Goal: Task Accomplishment & Management: Manage account settings

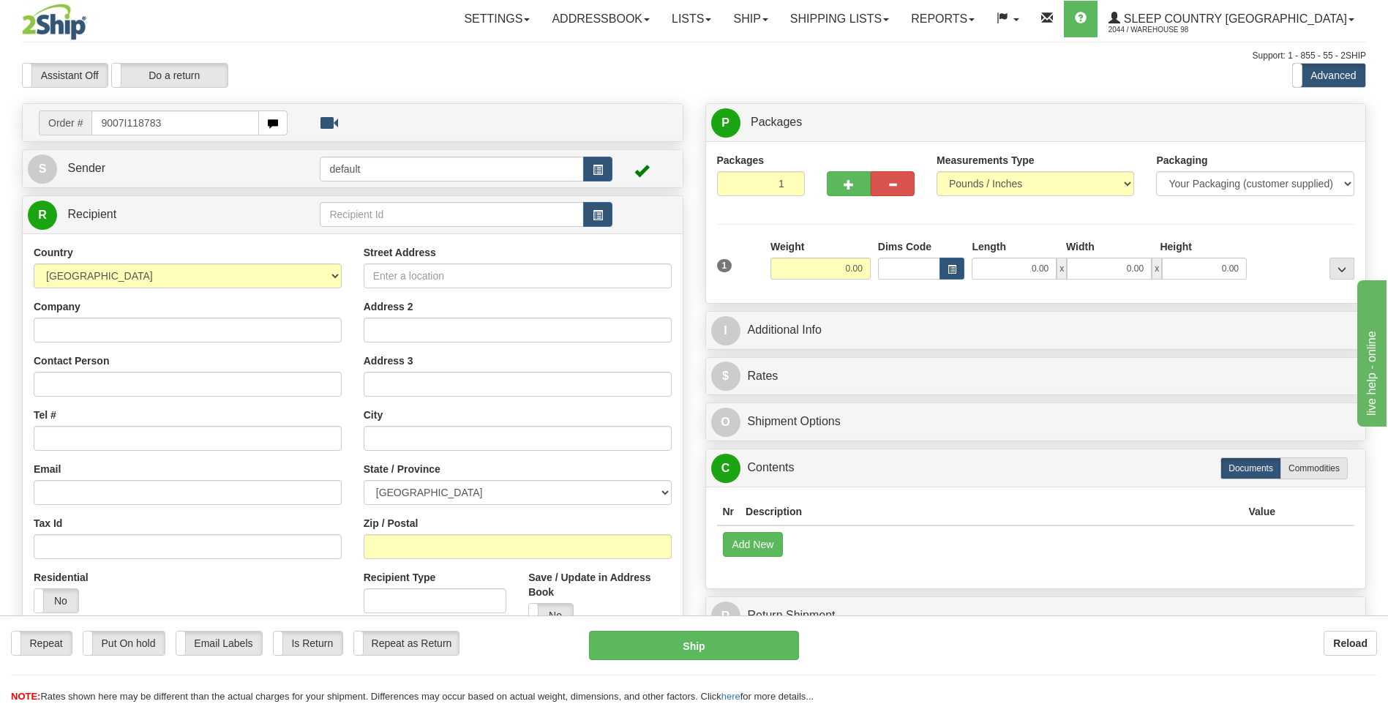
type input "9007I118783"
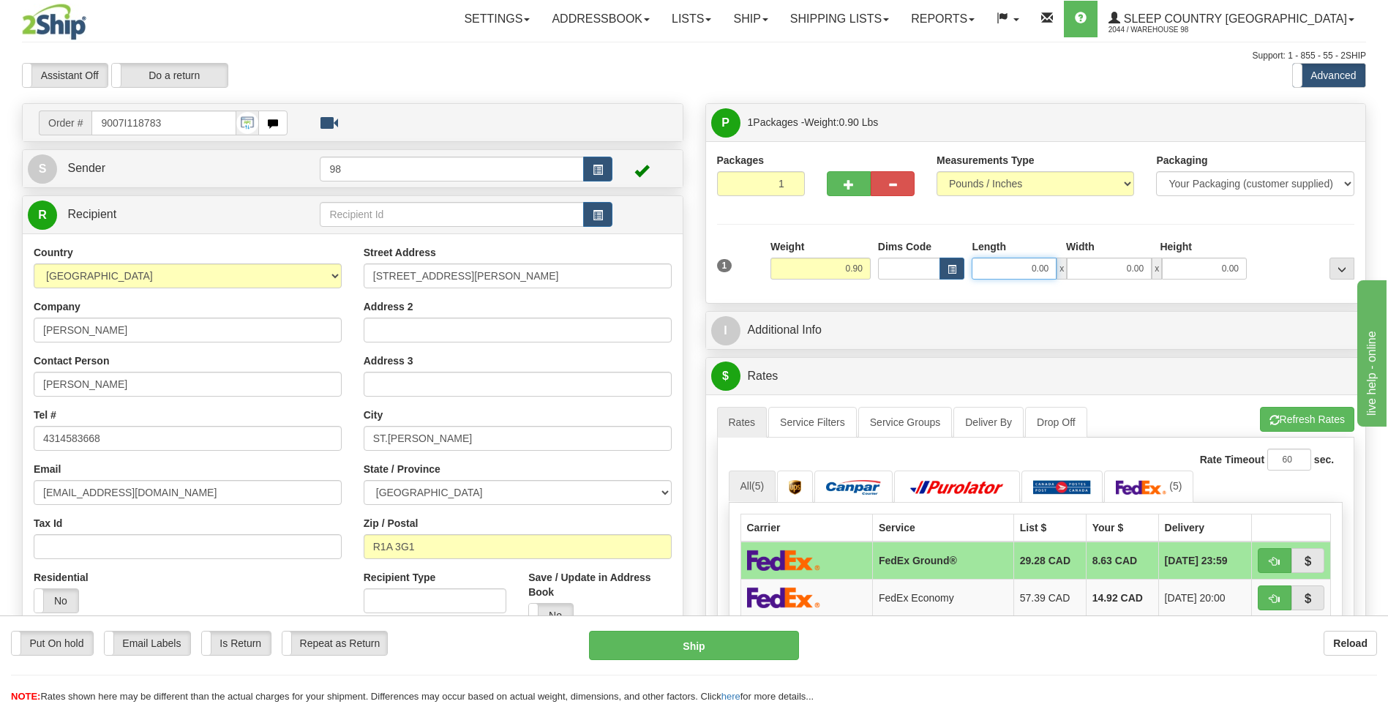
drag, startPoint x: 1049, startPoint y: 266, endPoint x: 1062, endPoint y: 266, distance: 12.5
click at [1062, 266] on div "0.00 x 0.00 x 0.00" at bounding box center [1109, 269] width 275 height 22
type input "9.00"
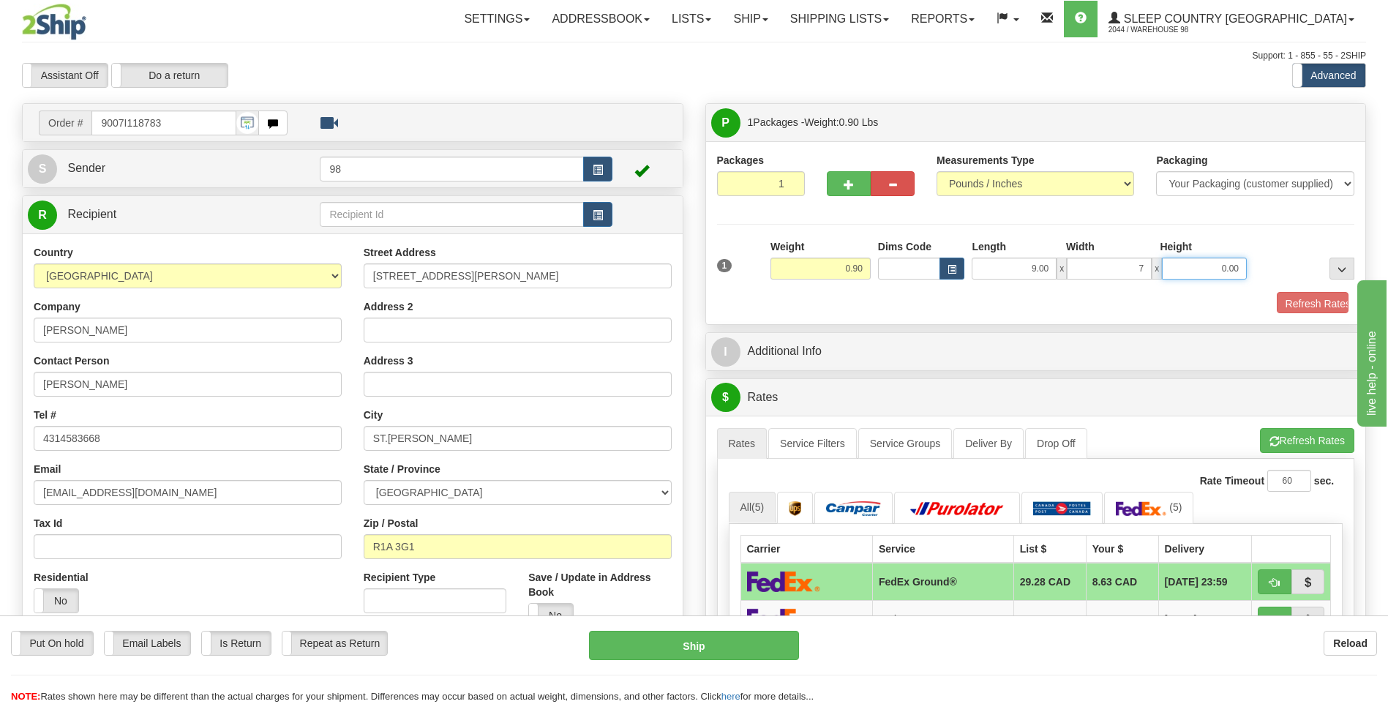
type input "7.00"
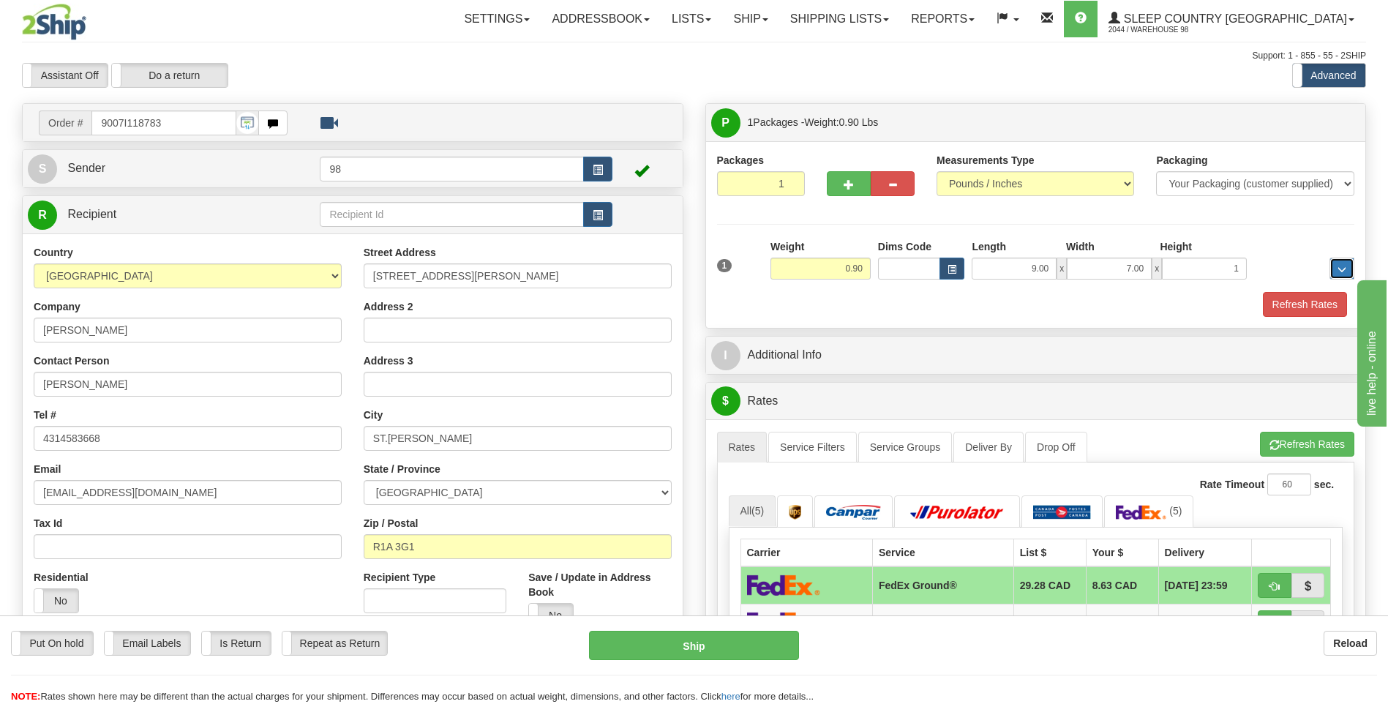
type input "1.00"
click at [1308, 296] on button "Refresh Rates" at bounding box center [1305, 304] width 84 height 25
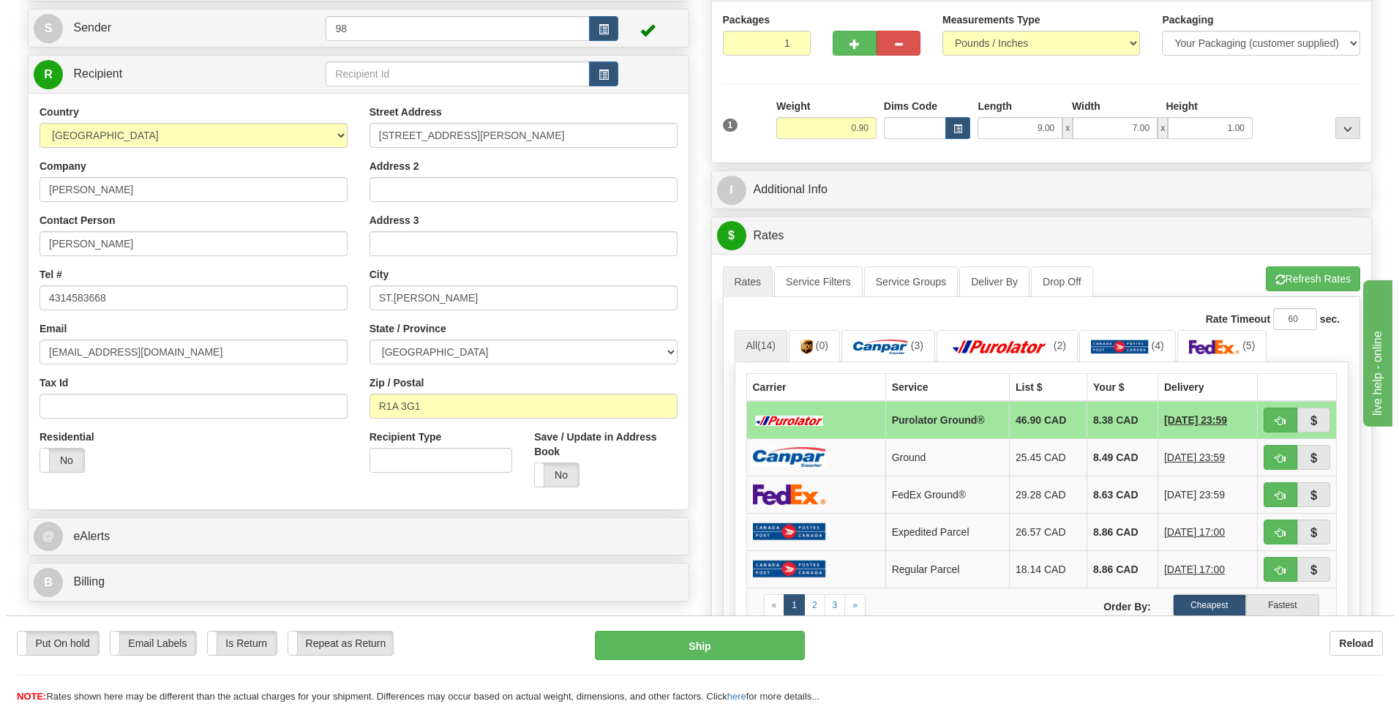
scroll to position [146, 0]
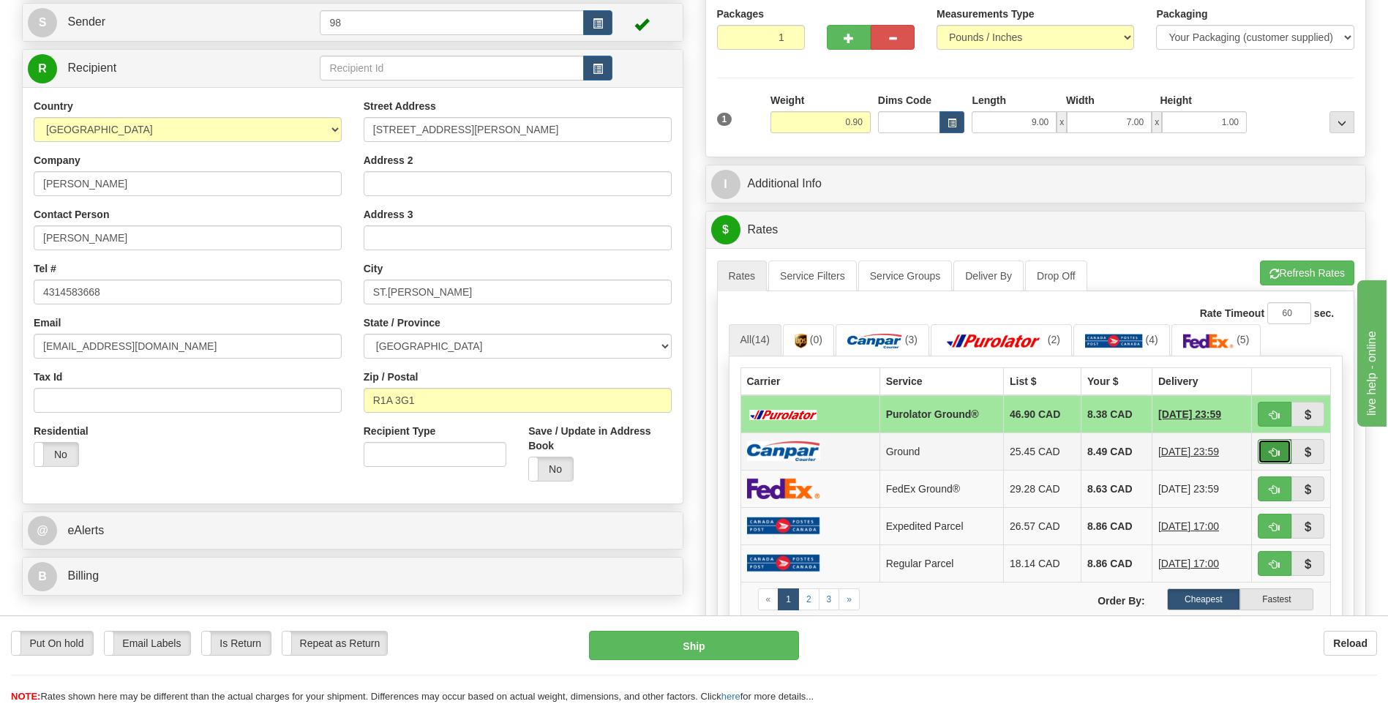
click at [1275, 444] on button "button" at bounding box center [1275, 451] width 34 height 25
type input "1"
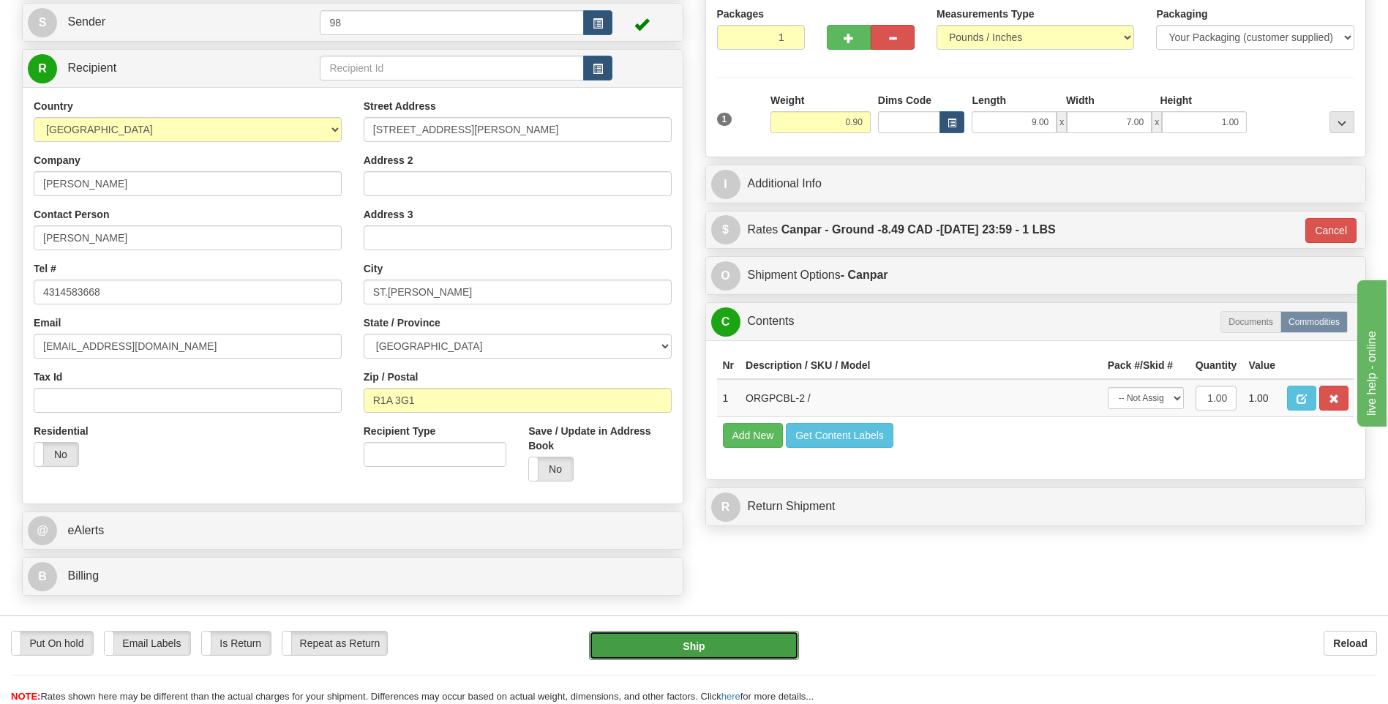
click at [717, 638] on button "Ship" at bounding box center [693, 645] width 209 height 29
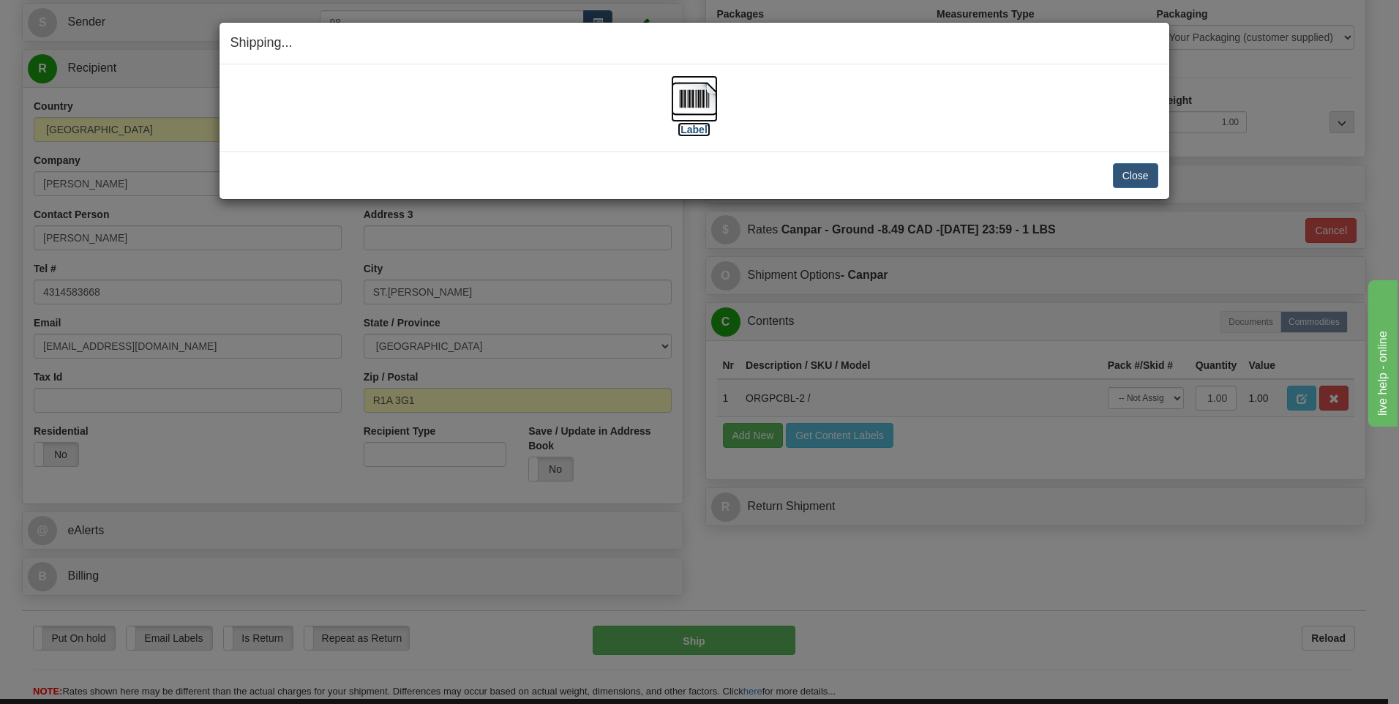
click at [697, 110] on img at bounding box center [694, 98] width 47 height 47
click at [1132, 172] on button "Close" at bounding box center [1135, 175] width 45 height 25
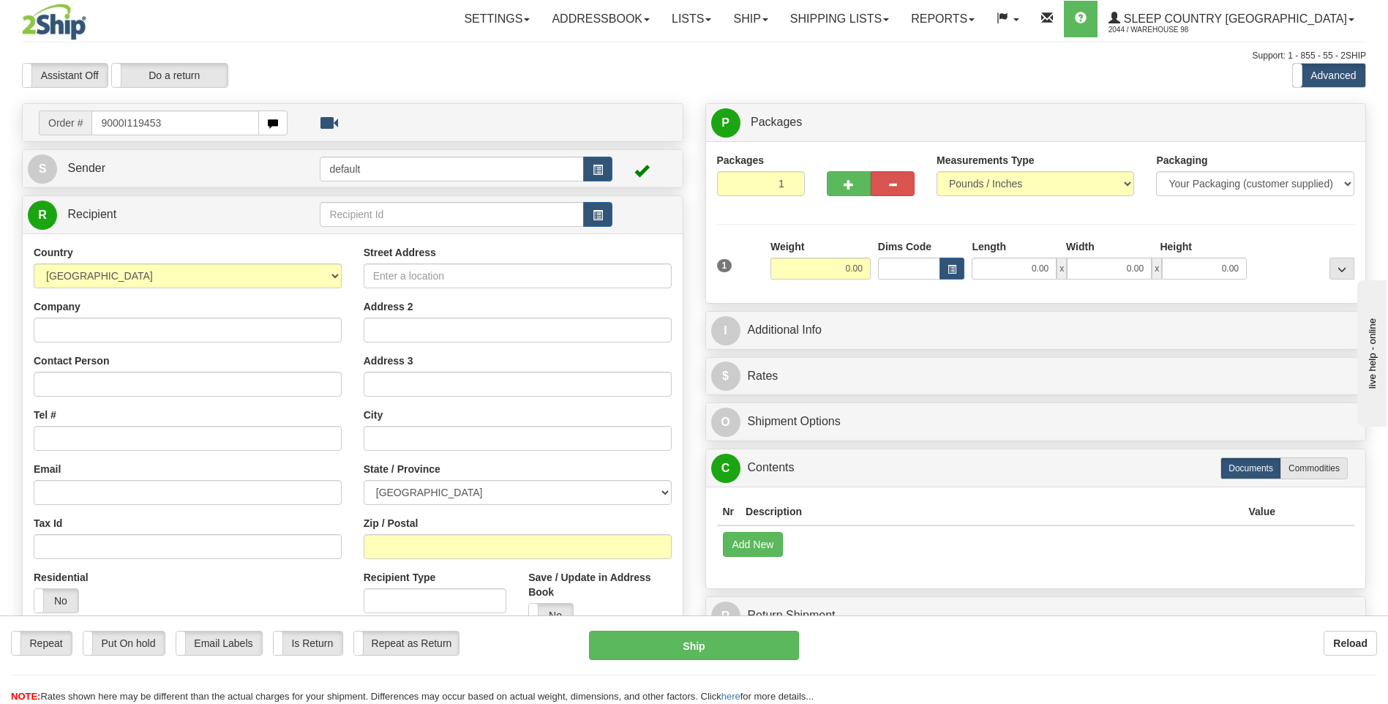
type input "9000I119453"
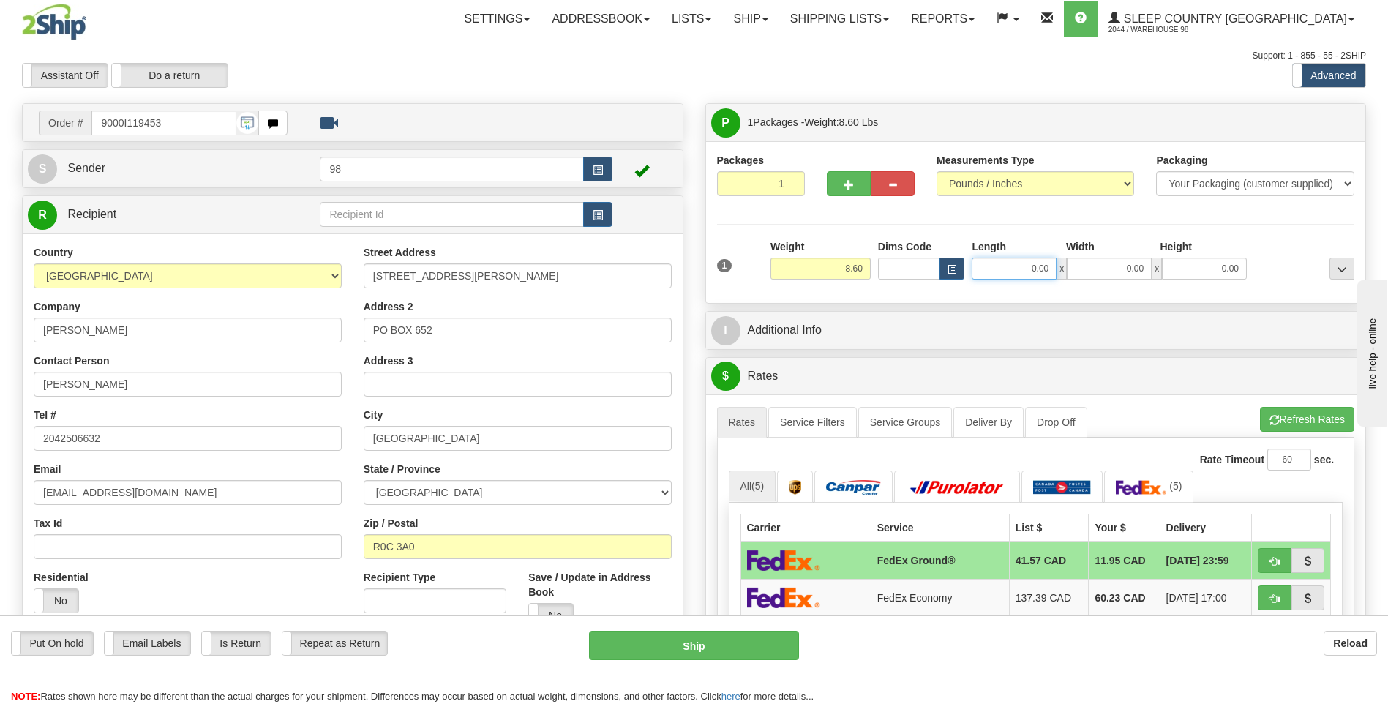
drag, startPoint x: 1009, startPoint y: 268, endPoint x: 1069, endPoint y: 280, distance: 61.1
click at [1069, 280] on div "1 Weight 8.60 Dims Code 0.00" at bounding box center [1035, 265] width 645 height 52
type input "13.00"
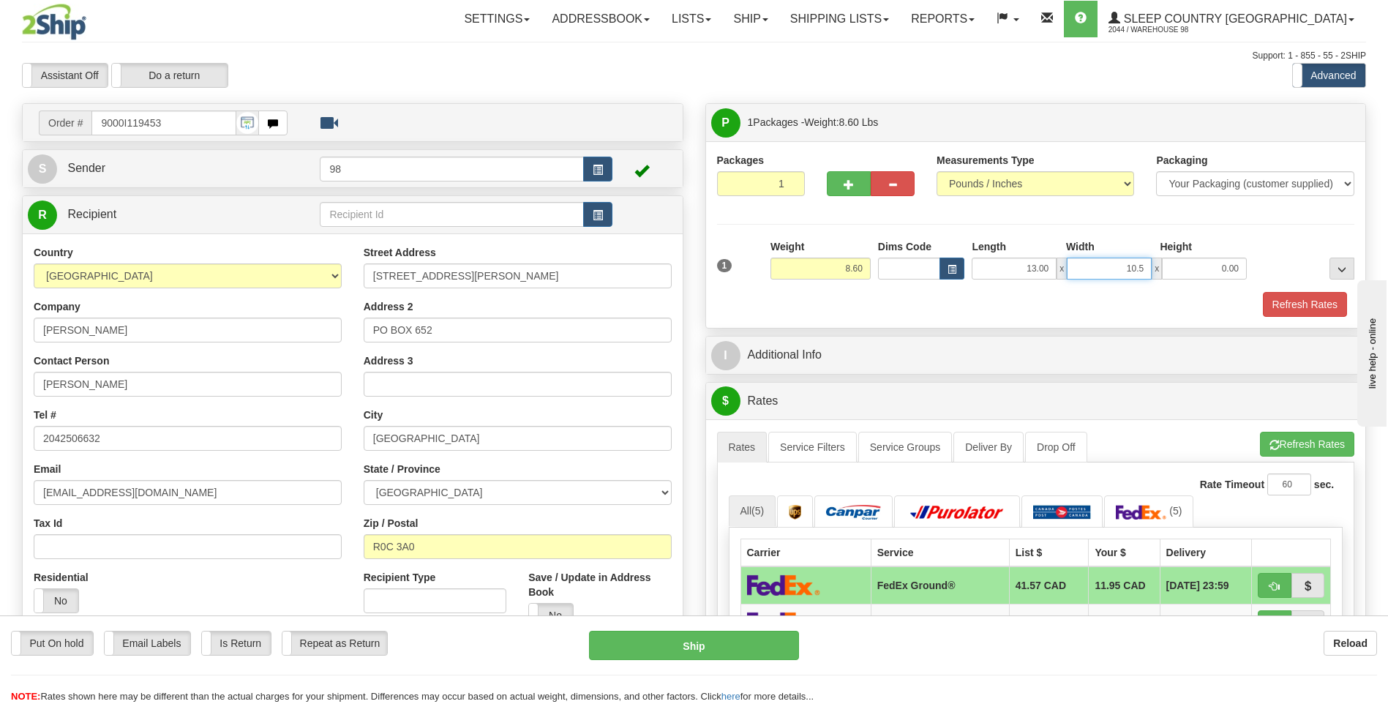
type input "10.50"
type input "5.00"
click at [1305, 302] on button "Refresh Rates" at bounding box center [1305, 304] width 84 height 25
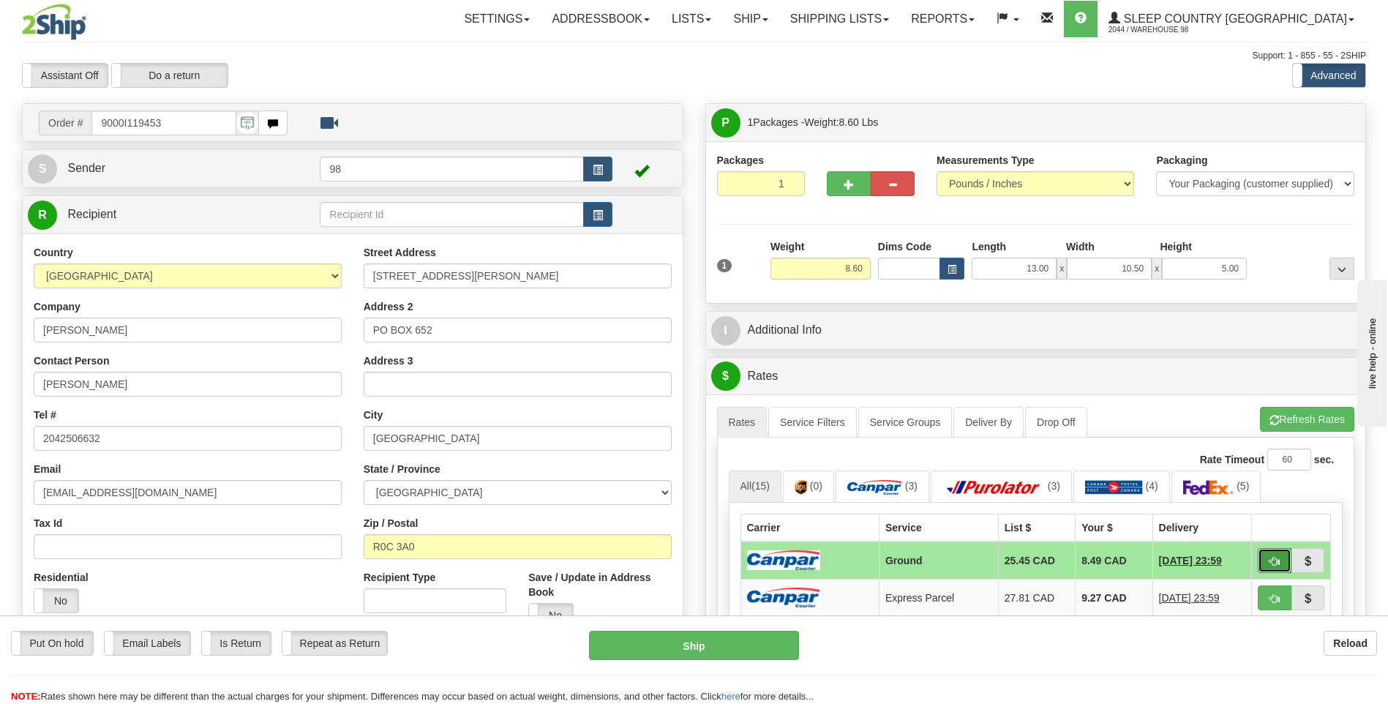
click at [1273, 559] on span "button" at bounding box center [1275, 562] width 10 height 10
type input "1"
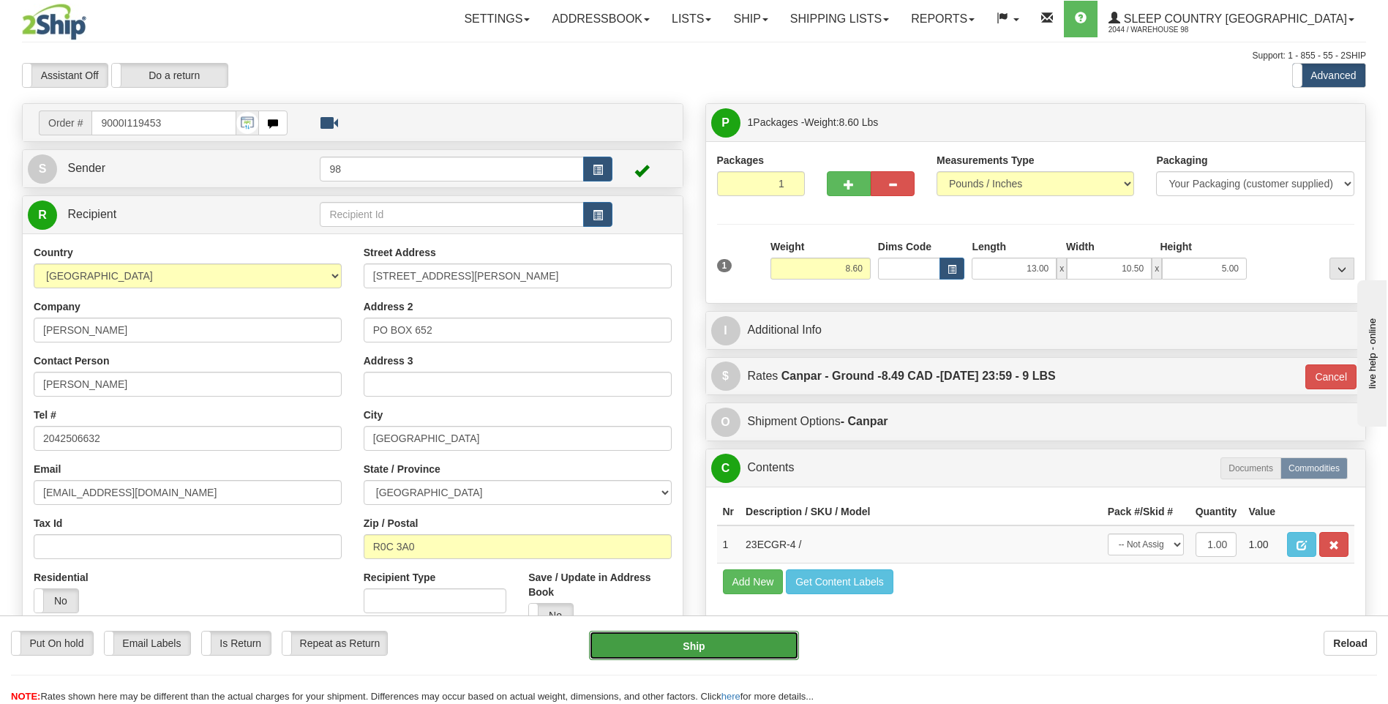
click at [737, 637] on button "Ship" at bounding box center [693, 645] width 209 height 29
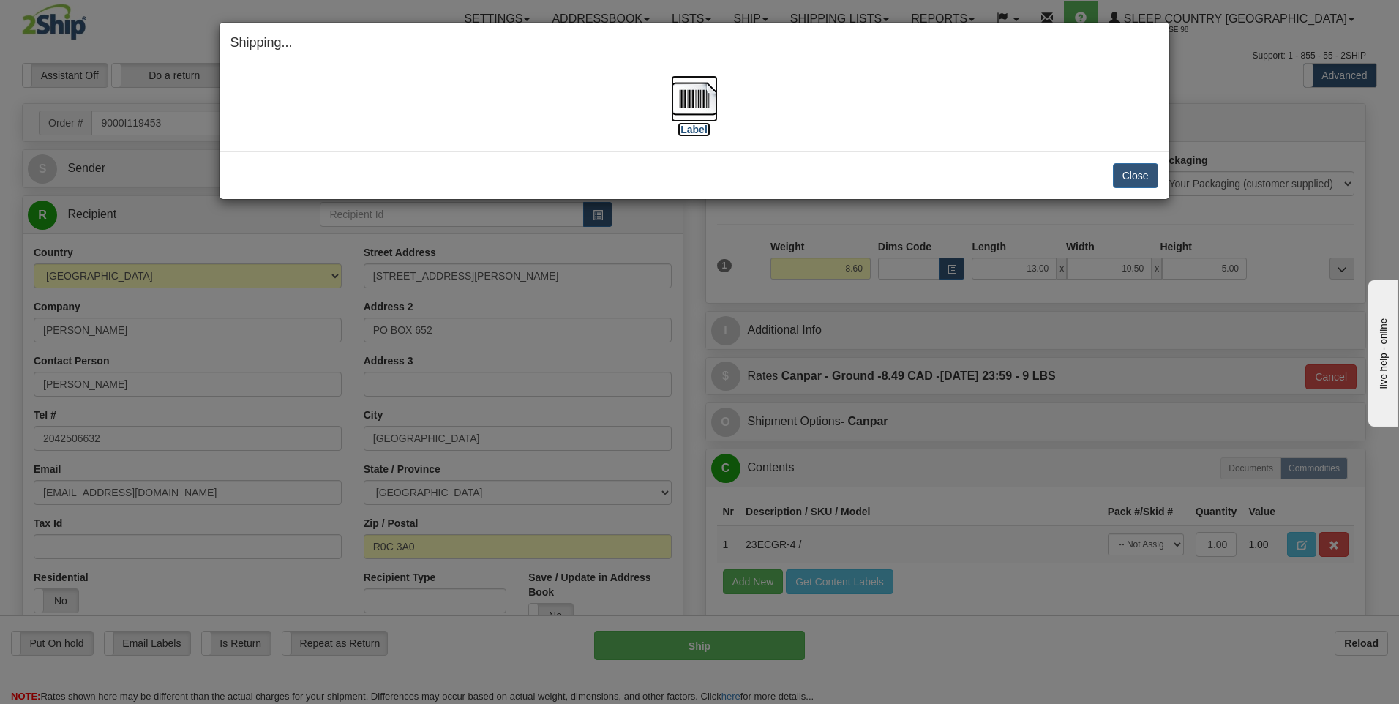
click at [693, 105] on img at bounding box center [694, 98] width 47 height 47
click at [1130, 171] on button "Close" at bounding box center [1135, 175] width 45 height 25
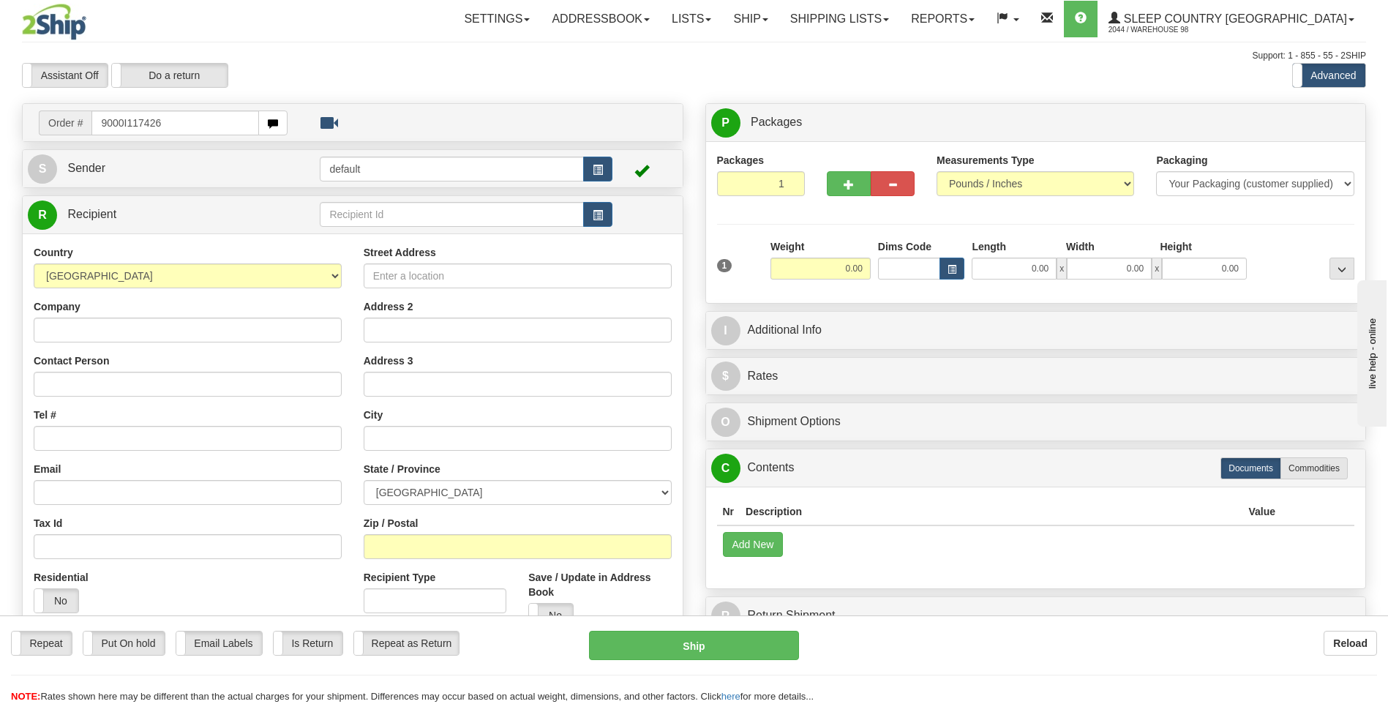
type input "9000I117426"
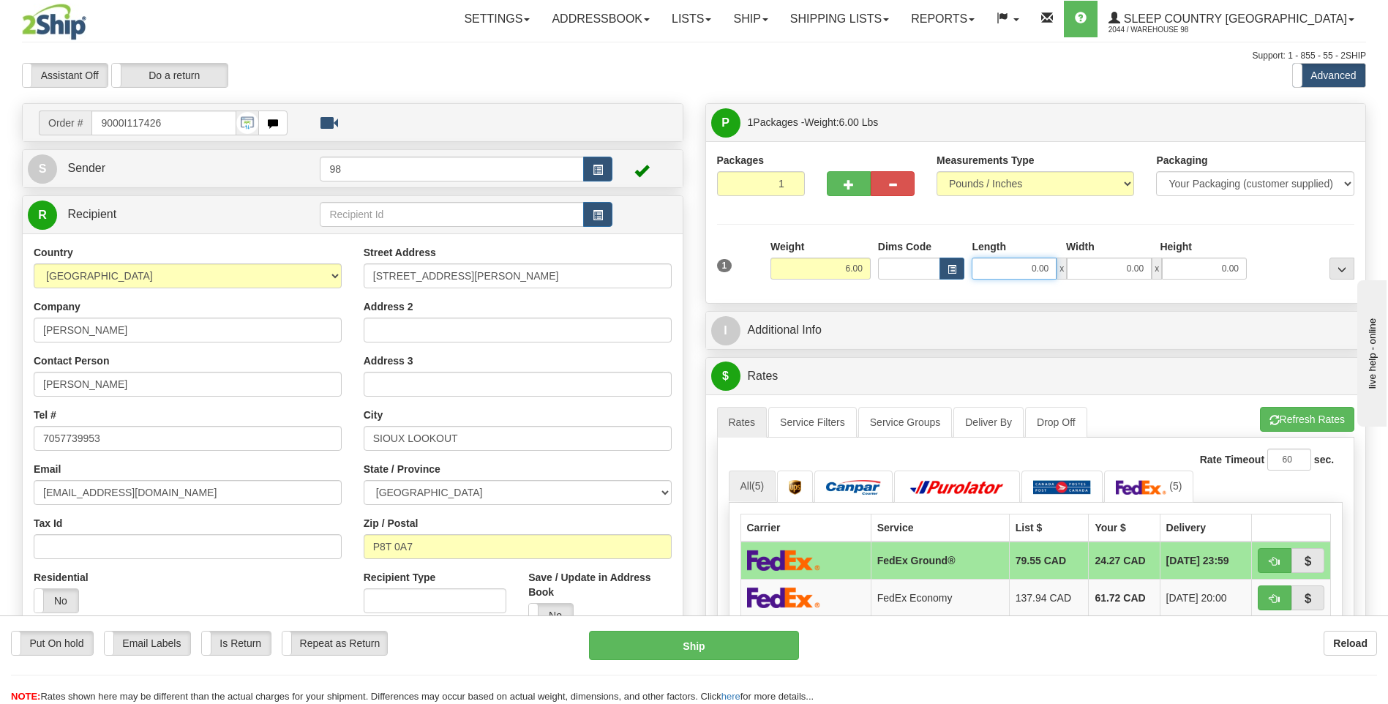
drag, startPoint x: 1025, startPoint y: 268, endPoint x: 1070, endPoint y: 268, distance: 44.6
click at [1070, 268] on div "0.00 x 0.00 x 0.00" at bounding box center [1109, 269] width 275 height 22
type input "16.50"
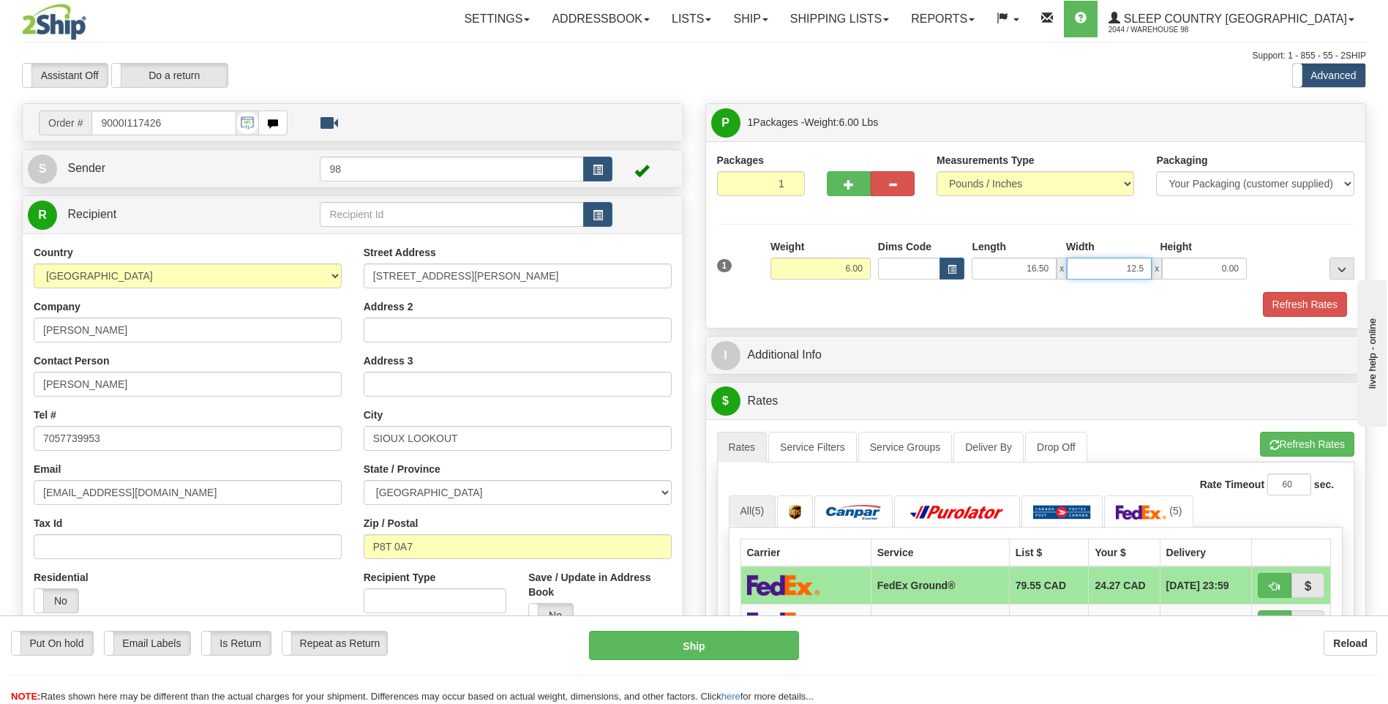
type input "12.50"
type input "6.00"
click at [1289, 301] on button "Refresh Rates" at bounding box center [1305, 304] width 84 height 25
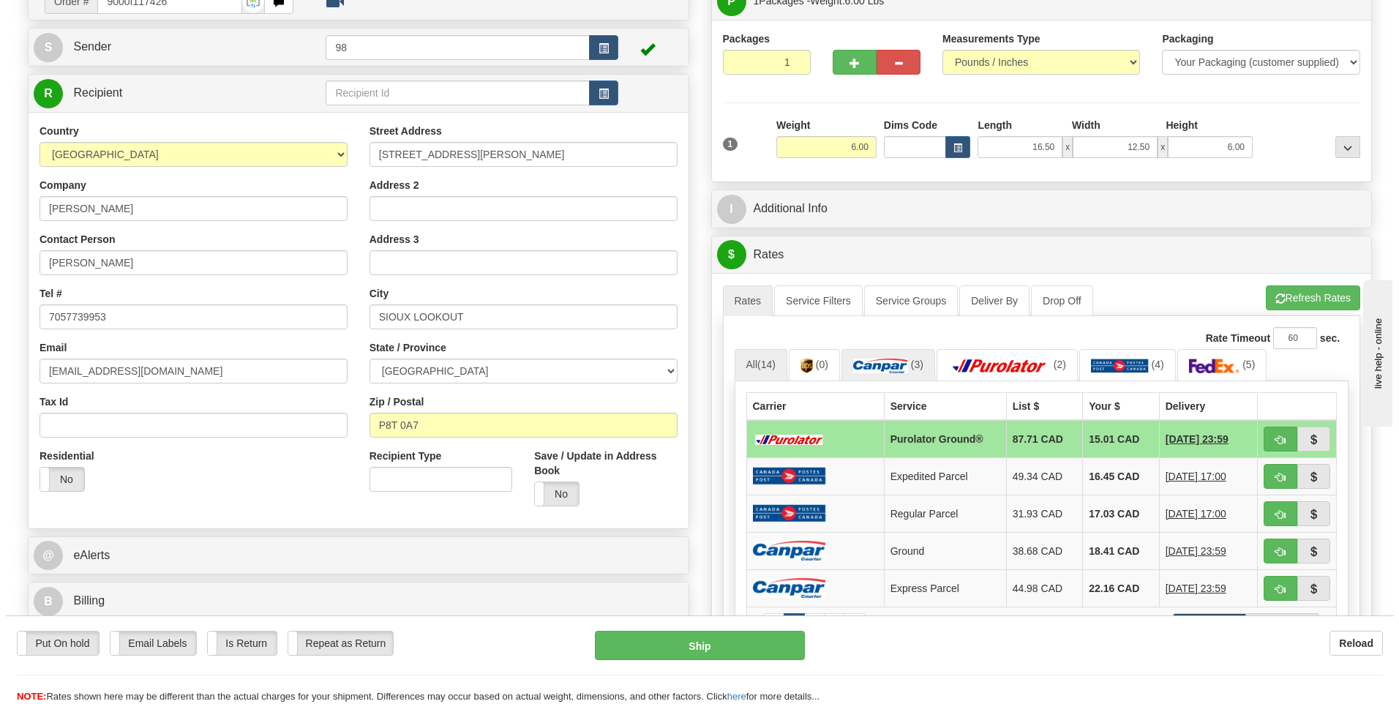
scroll to position [146, 0]
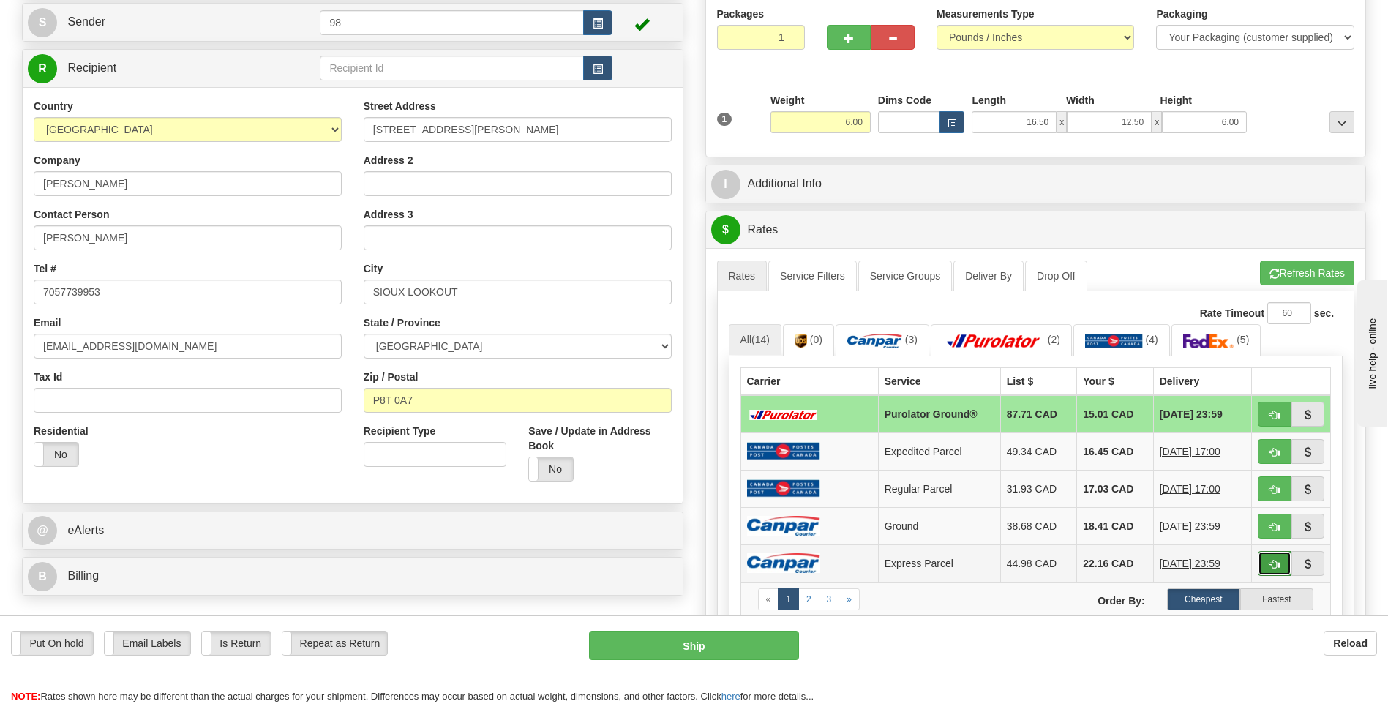
click at [1275, 560] on span "button" at bounding box center [1275, 565] width 10 height 10
type input "E"
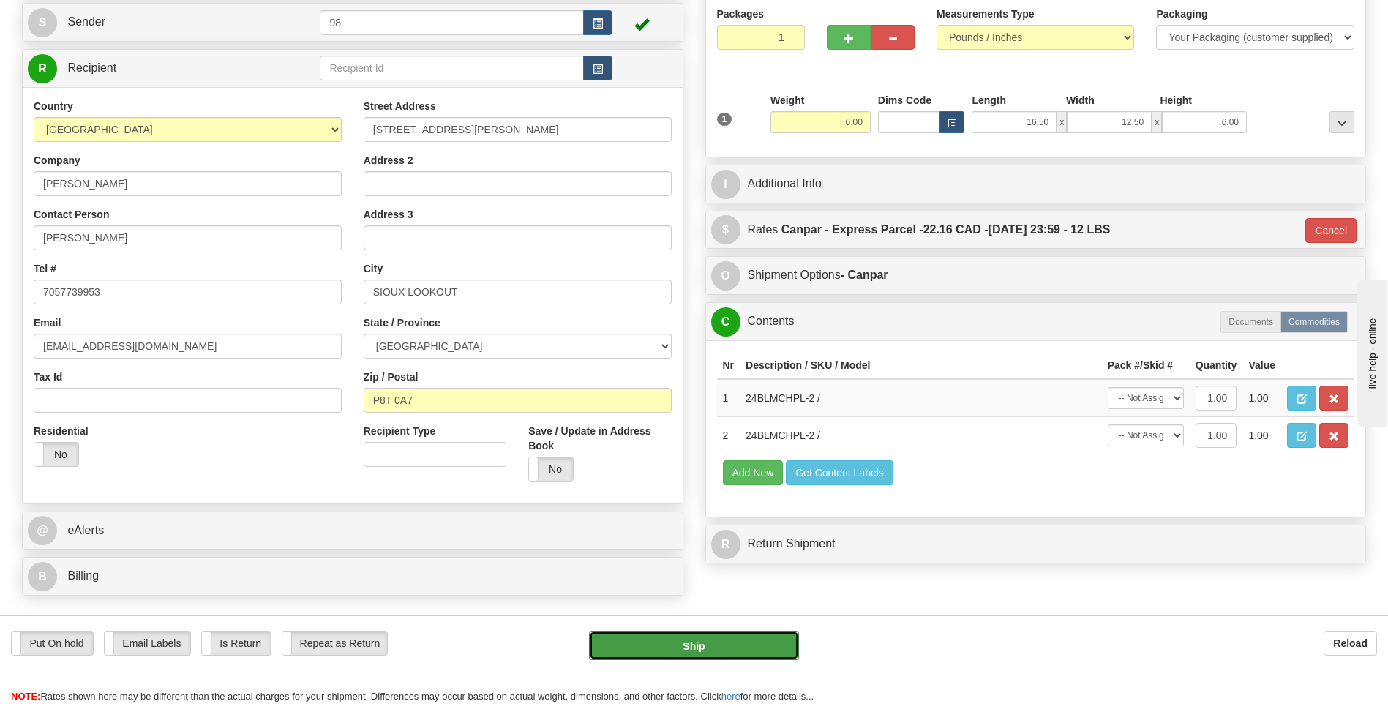
click at [731, 640] on button "Ship" at bounding box center [693, 645] width 209 height 29
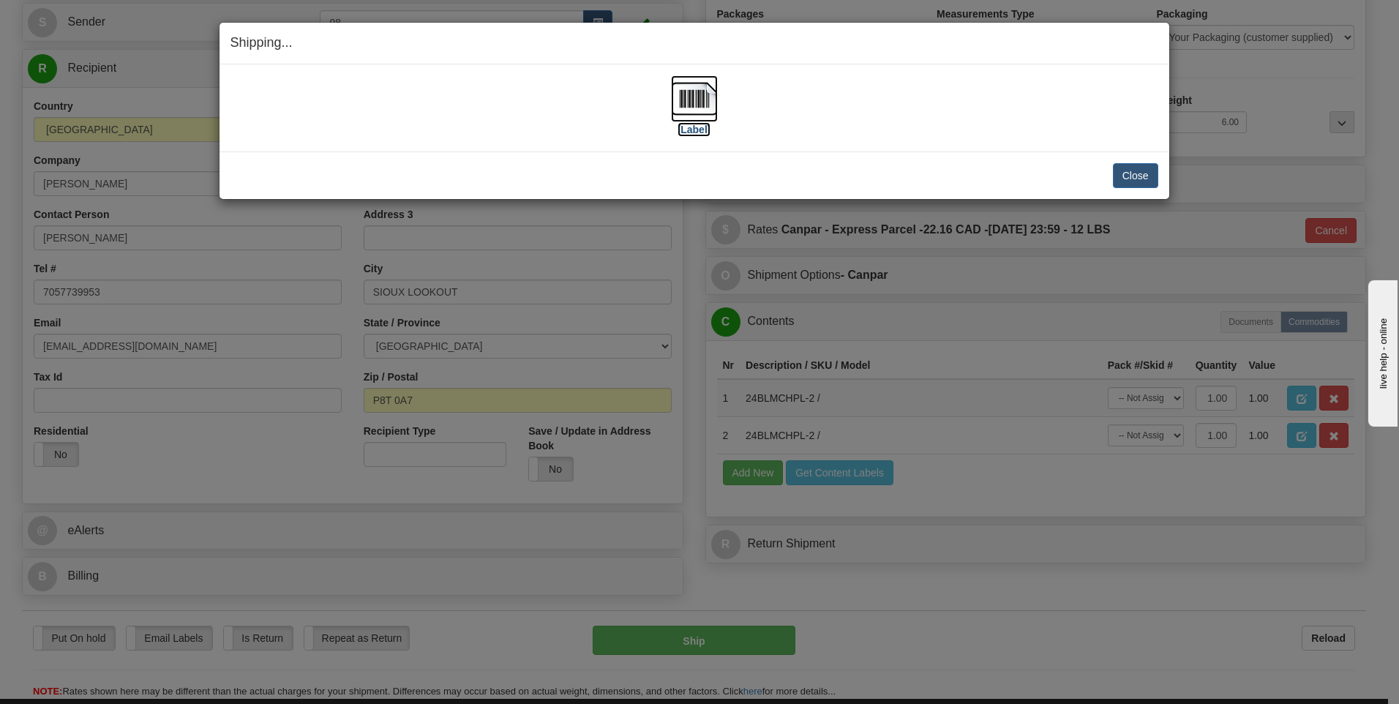
click at [695, 113] on img at bounding box center [694, 98] width 47 height 47
click at [1125, 173] on button "Close" at bounding box center [1135, 175] width 45 height 25
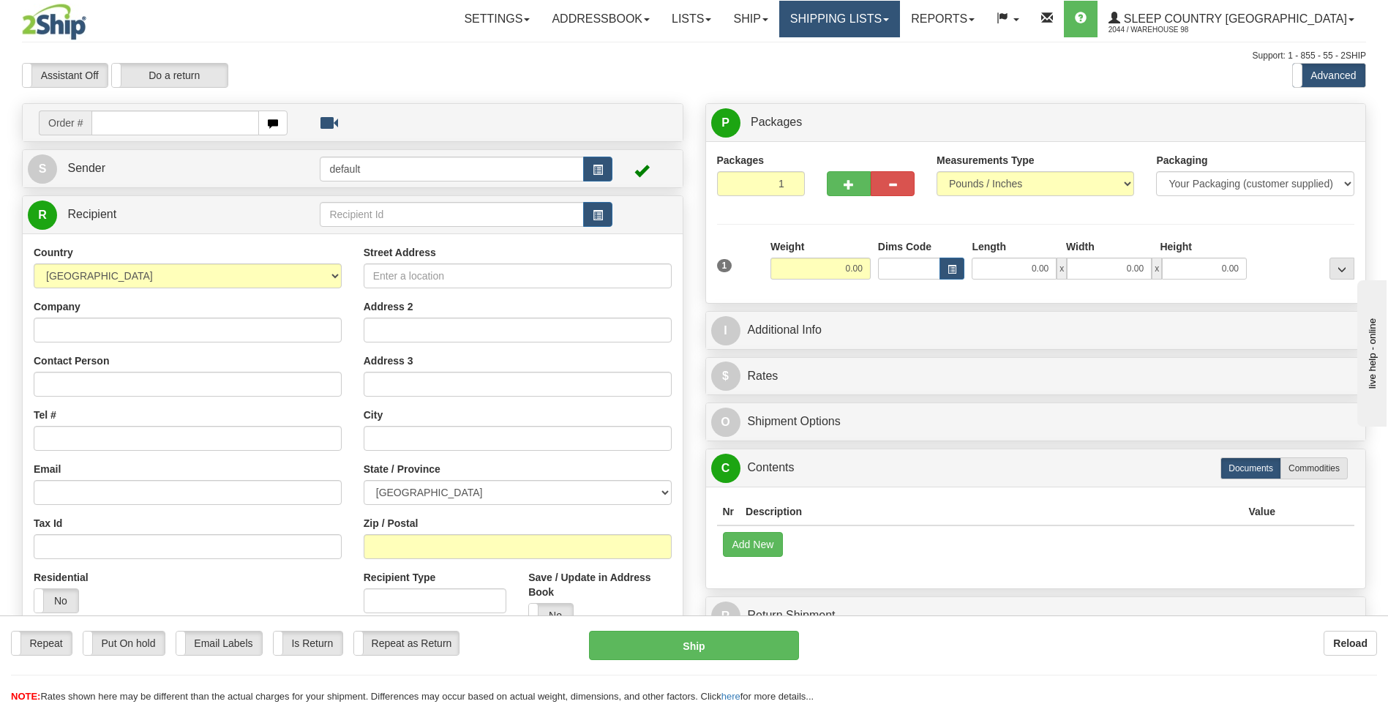
click at [900, 25] on link "Shipping lists" at bounding box center [839, 19] width 121 height 37
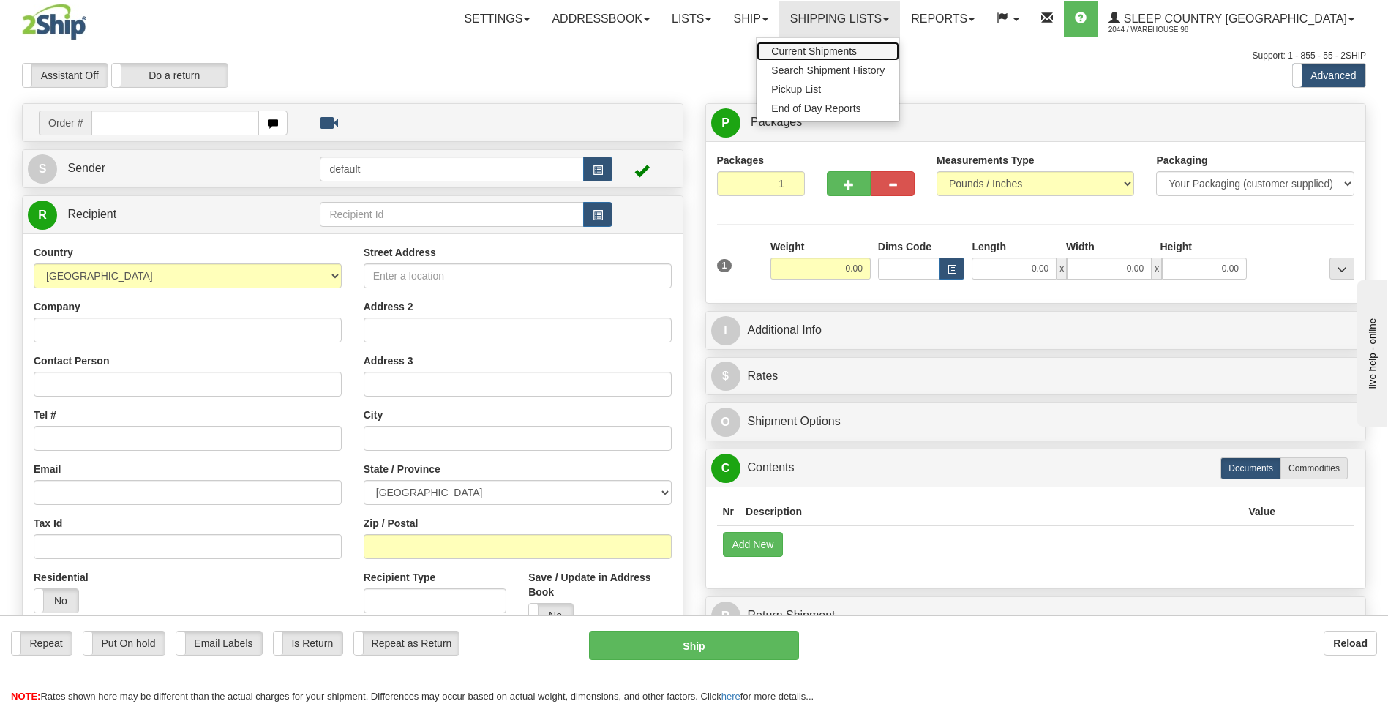
click at [857, 48] on span "Current Shipments" at bounding box center [814, 51] width 86 height 12
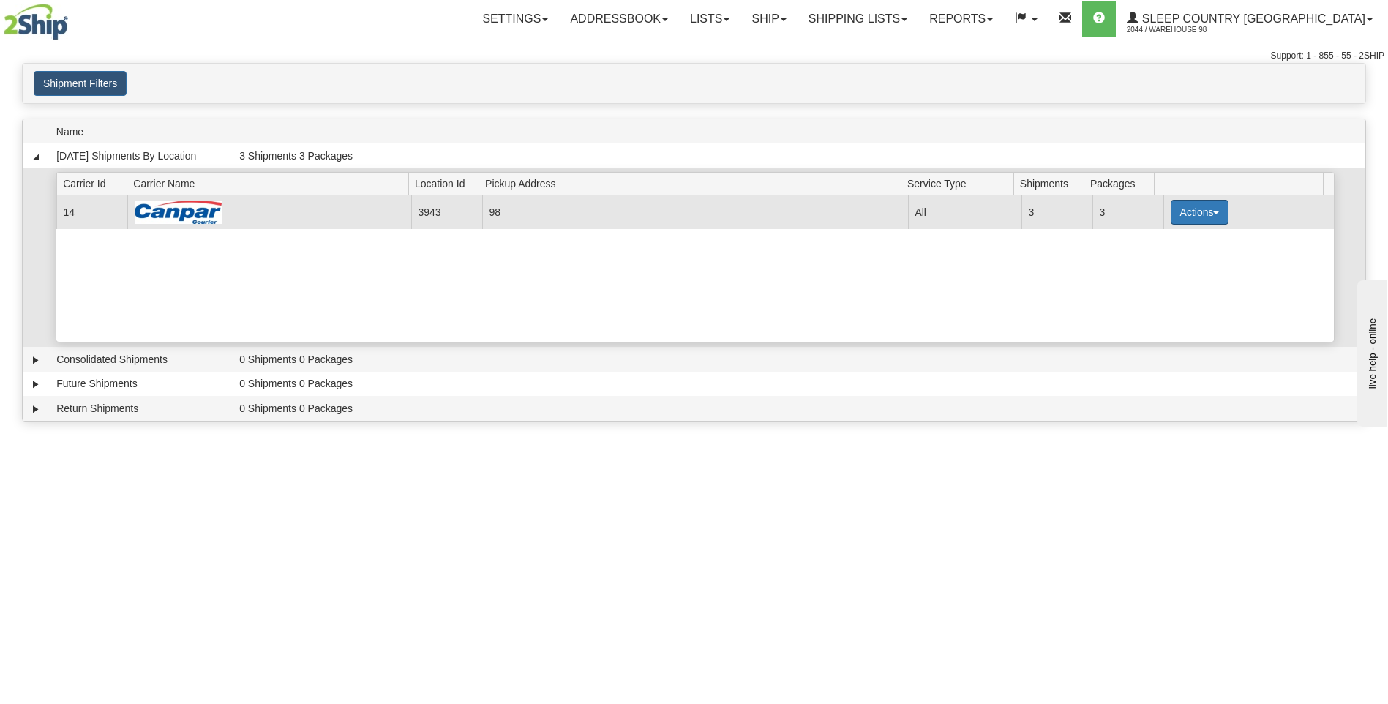
click at [1210, 209] on button "Actions" at bounding box center [1200, 212] width 59 height 25
click at [1152, 260] on span "Close" at bounding box center [1142, 258] width 34 height 10
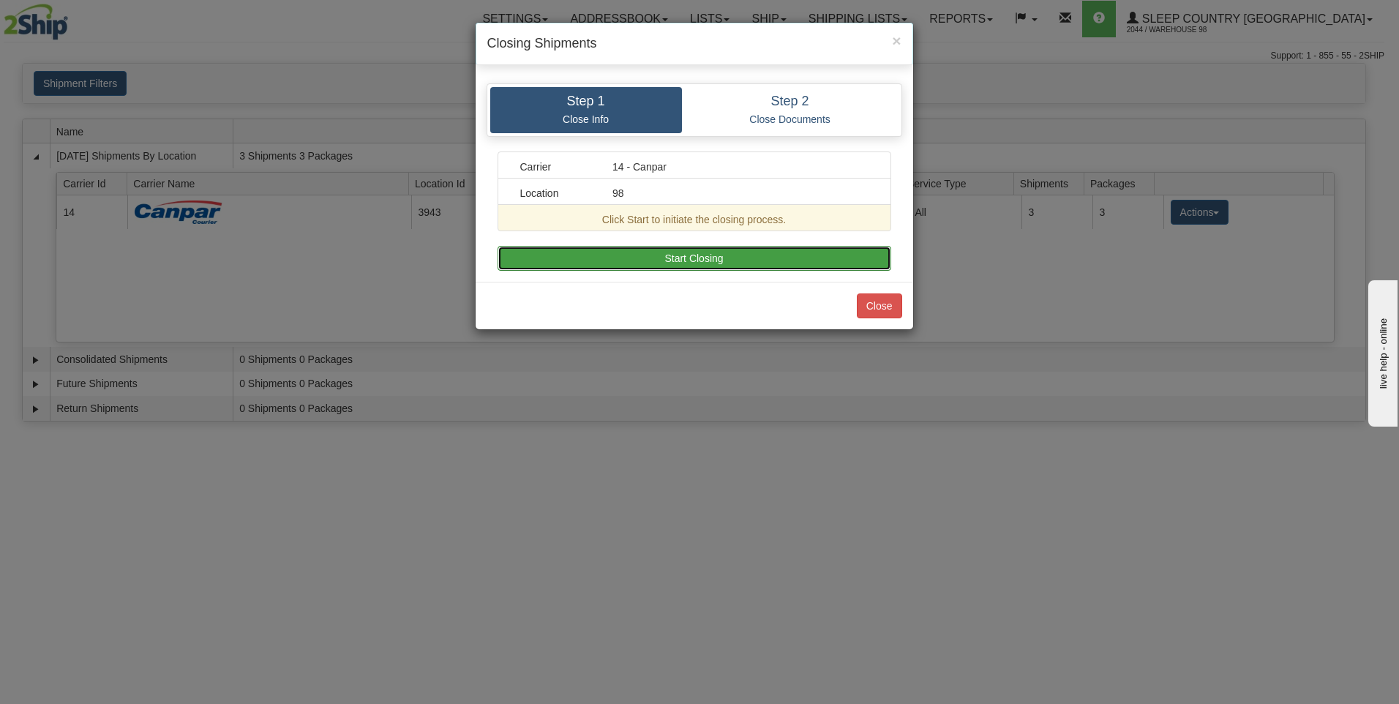
click at [802, 253] on button "Start Closing" at bounding box center [695, 258] width 394 height 25
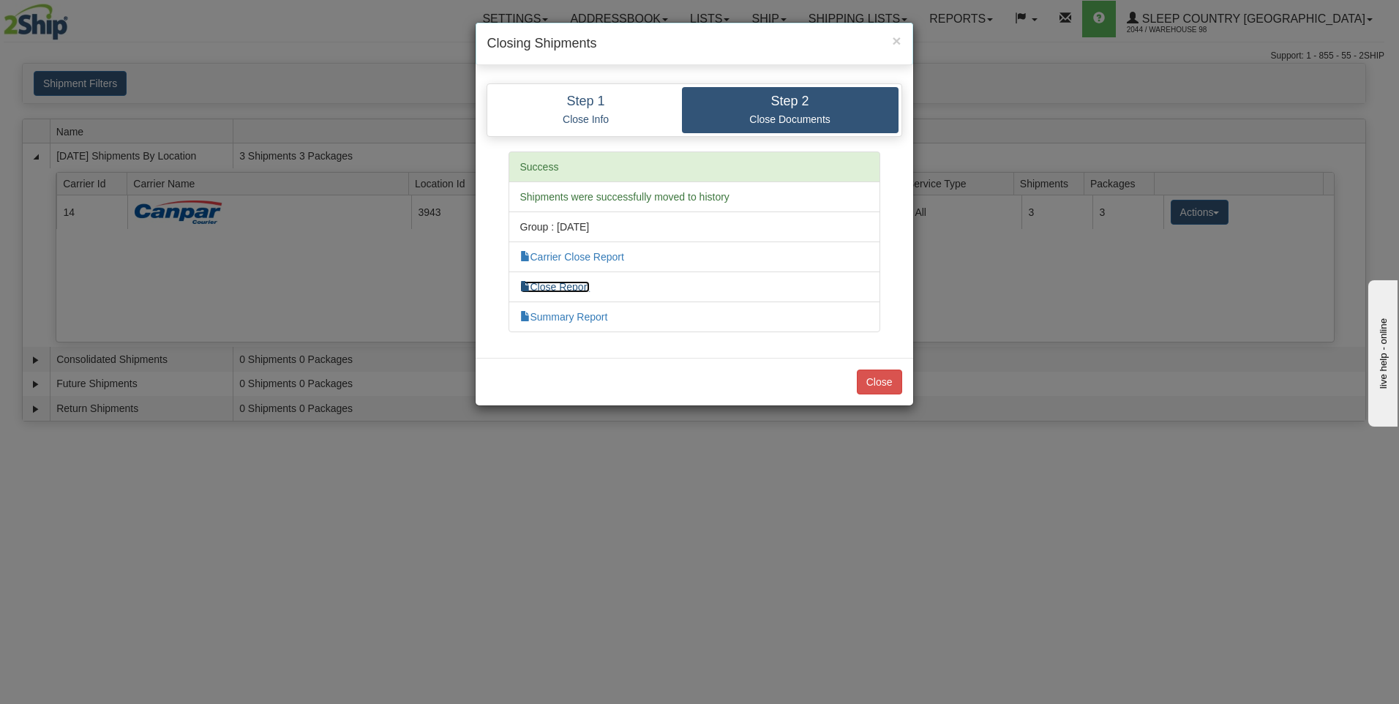
click at [574, 285] on link "Close Report" at bounding box center [555, 287] width 70 height 12
click at [878, 376] on button "Close" at bounding box center [879, 382] width 45 height 25
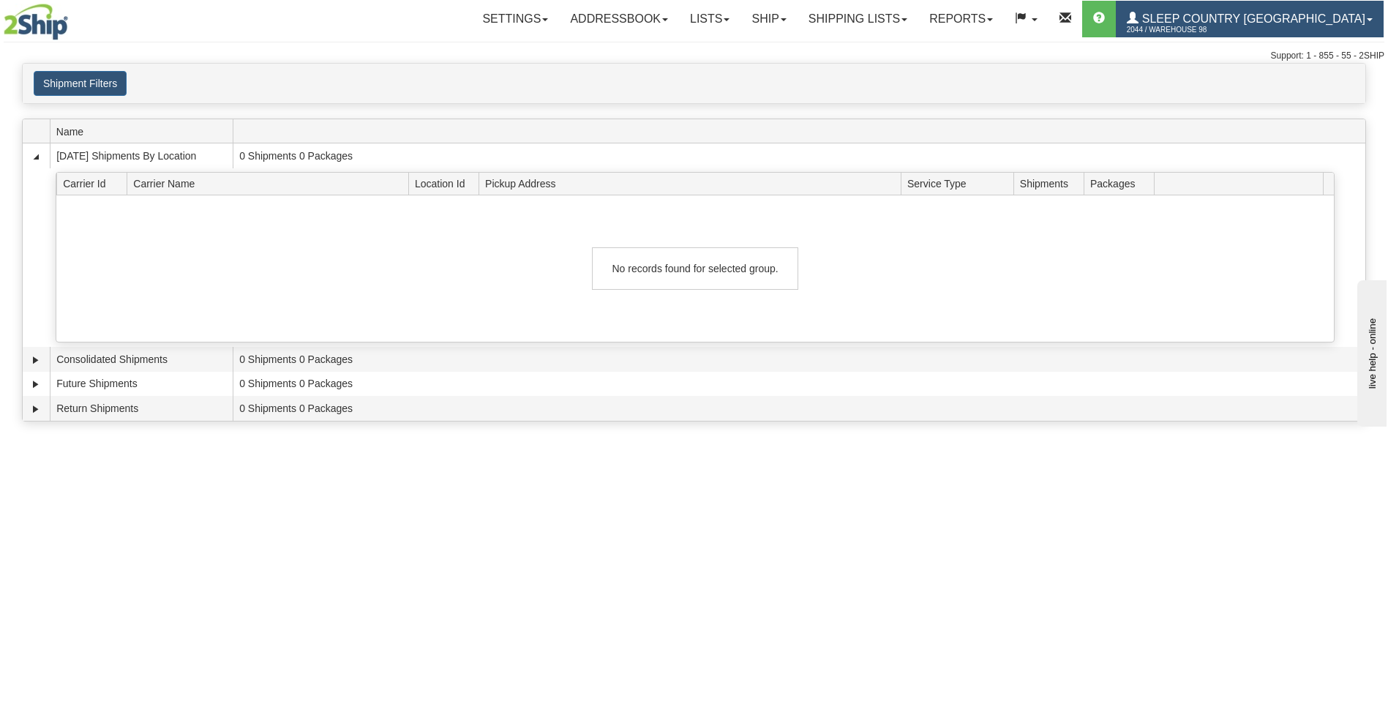
click at [1237, 18] on span "Sleep Country [GEOGRAPHIC_DATA]" at bounding box center [1252, 18] width 227 height 12
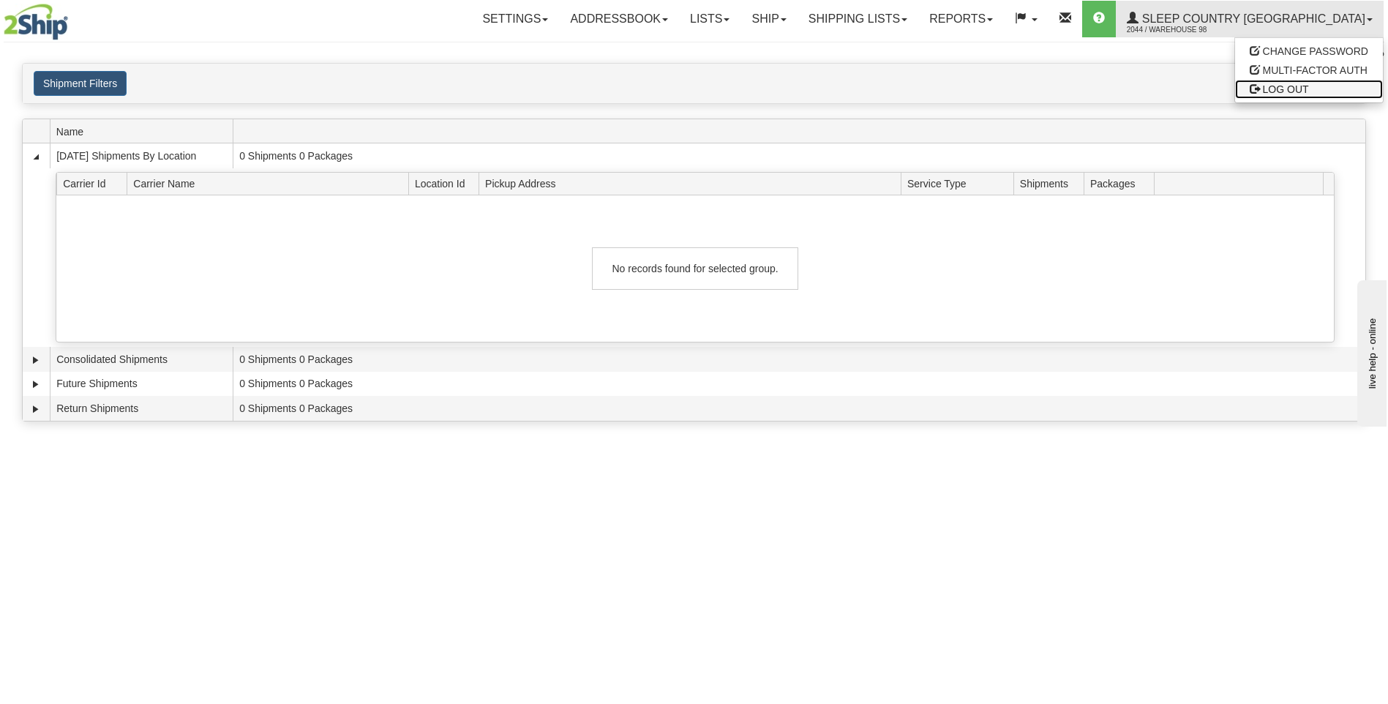
click at [1271, 83] on span "LOG OUT" at bounding box center [1286, 89] width 46 height 12
